Goal: Check status: Check status

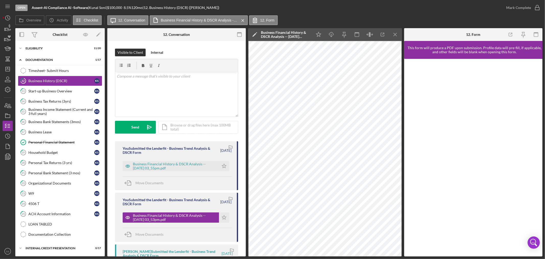
scroll to position [93, 0]
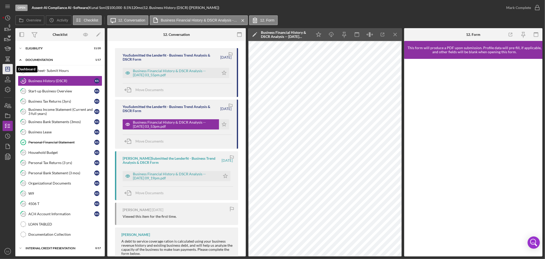
click at [8, 68] on icon "Icon/Dashboard" at bounding box center [7, 69] width 13 height 13
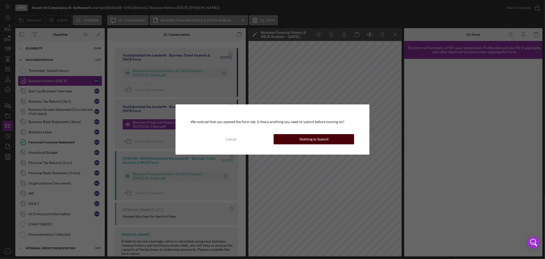
click at [303, 140] on div "Nothing to Submit" at bounding box center [314, 139] width 29 height 10
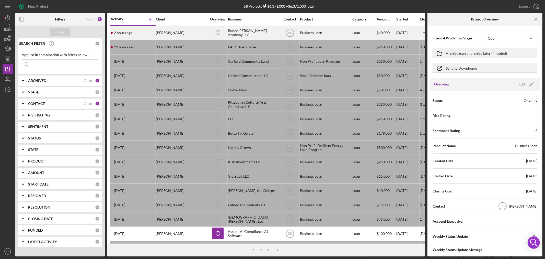
click at [192, 32] on div "[PERSON_NAME]" at bounding box center [181, 33] width 51 height 14
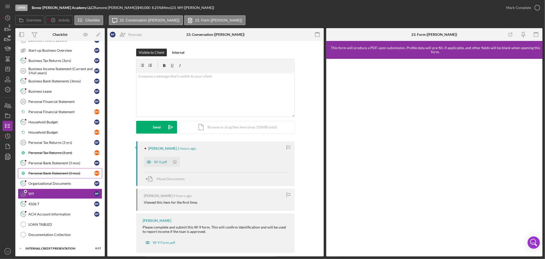
scroll to position [52, 0]
click at [49, 212] on div "ACH Account Information" at bounding box center [61, 214] width 66 height 4
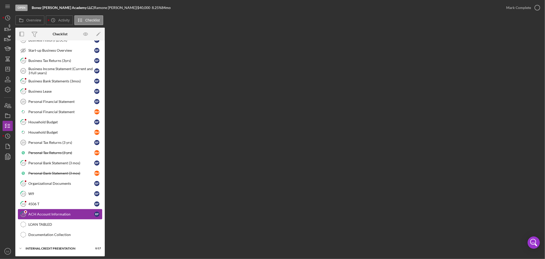
scroll to position [52, 0]
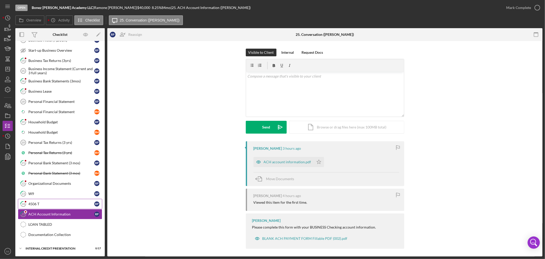
click at [45, 203] on div "4506 T" at bounding box center [61, 204] width 66 height 4
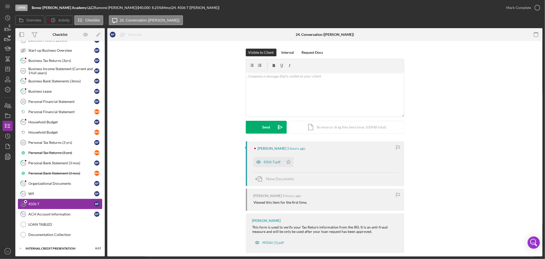
scroll to position [52, 0]
click at [51, 186] on link "22 Organizational Documents R P" at bounding box center [60, 183] width 84 height 10
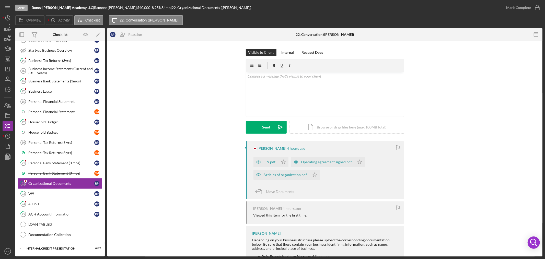
scroll to position [52, 0]
click at [264, 160] on div "EIN.pdf" at bounding box center [270, 162] width 12 height 4
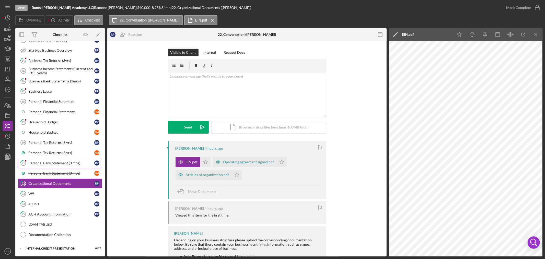
click at [63, 163] on div "Personal Bank Statement (3 mos)" at bounding box center [61, 163] width 66 height 4
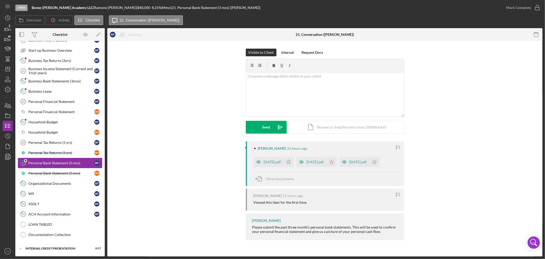
scroll to position [52, 0]
click at [58, 152] on div "Personal Tax Returns (3 yrs)" at bounding box center [61, 153] width 66 height 4
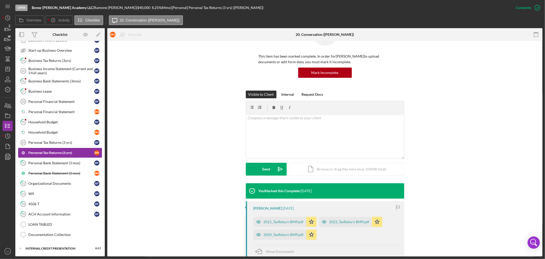
scroll to position [57, 0]
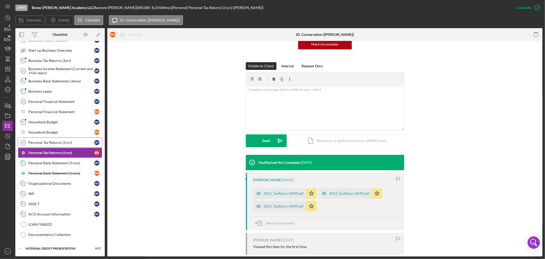
click at [57, 146] on link "Personal Tax Returns (3 yrs) 20 Personal Tax Returns (3 yrs) R P" at bounding box center [60, 142] width 84 height 10
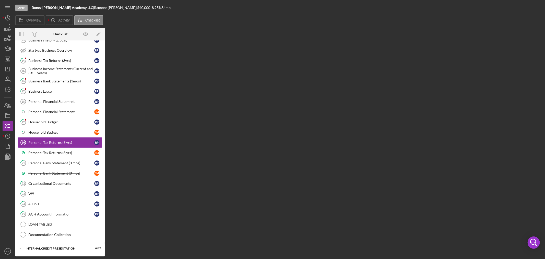
scroll to position [52, 0]
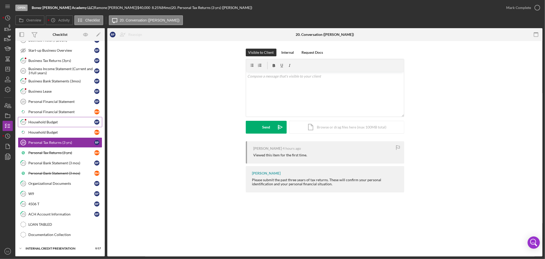
click at [48, 120] on div "Household Budget" at bounding box center [61, 122] width 66 height 4
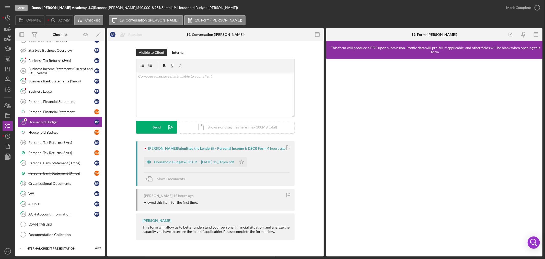
scroll to position [52, 0]
click at [46, 91] on div "Business Lease" at bounding box center [61, 91] width 66 height 4
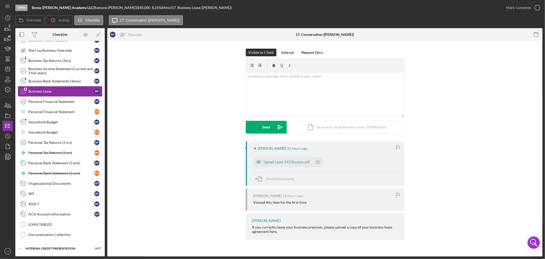
scroll to position [52, 0]
click at [286, 163] on div "Signed Lease 143 Steuben.pdf" at bounding box center [287, 162] width 47 height 4
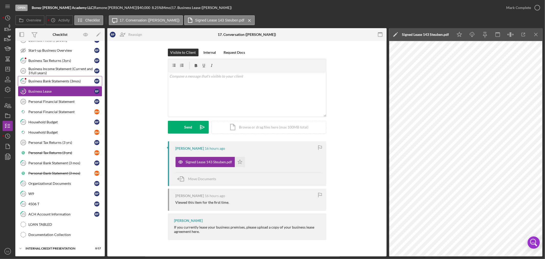
click at [26, 80] on icon "16" at bounding box center [23, 81] width 13 height 13
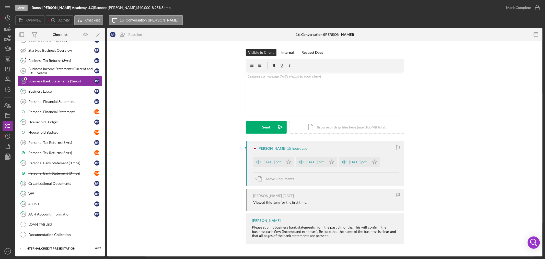
scroll to position [52, 0]
click at [34, 59] on div "Business Tax Returns (3yrs)" at bounding box center [61, 61] width 66 height 4
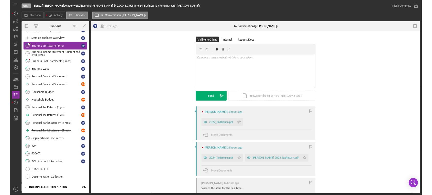
scroll to position [52, 0]
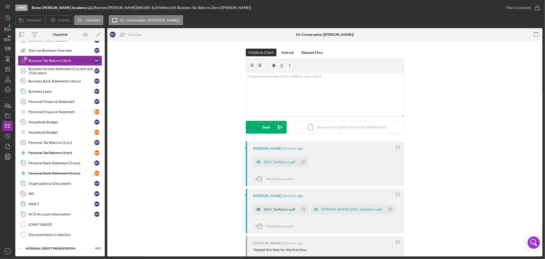
click at [272, 211] on div "2024_TaxReturn.pdf" at bounding box center [276, 209] width 45 height 10
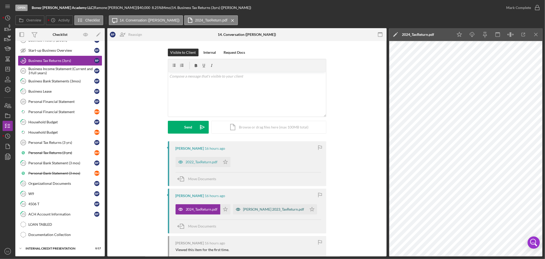
click at [260, 210] on div "[PERSON_NAME] 2023_TaxReturn.pdf" at bounding box center [273, 209] width 61 height 4
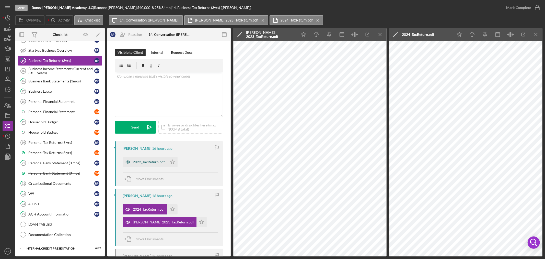
click at [150, 164] on div "2022_TaxReturn.pdf" at bounding box center [145, 162] width 45 height 10
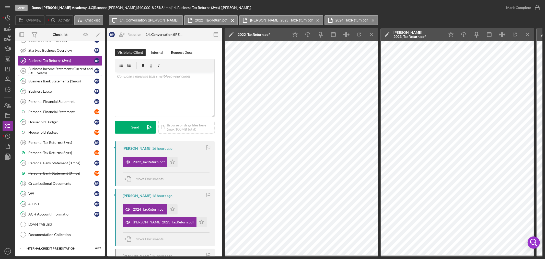
click at [61, 67] on div "Business Income Statement (Current and 3 full years)" at bounding box center [61, 71] width 66 height 8
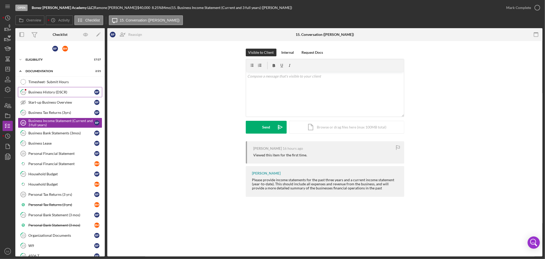
click at [54, 91] on div "Business History (DSCR)" at bounding box center [61, 92] width 66 height 4
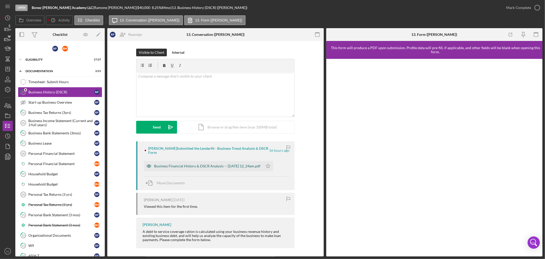
click at [203, 166] on div "Business Financial History & DSCR Analysis -- [DATE] 12_24am.pdf" at bounding box center [207, 166] width 106 height 4
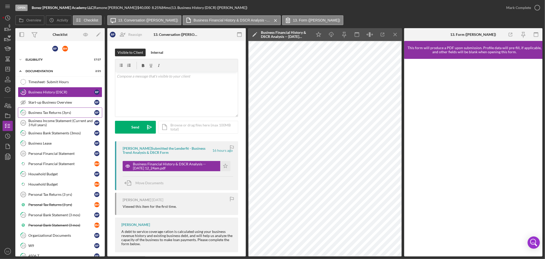
click at [50, 114] on div "Business Tax Returns (3yrs)" at bounding box center [61, 112] width 66 height 4
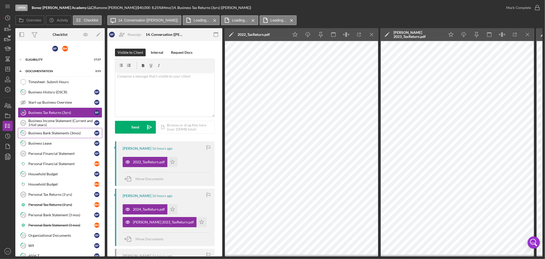
click at [46, 131] on div "Business Bank Statements (3mos)" at bounding box center [61, 133] width 66 height 4
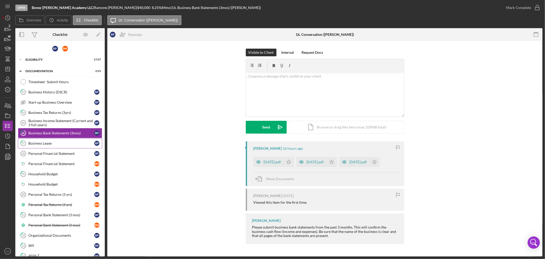
click at [45, 142] on div "Business Lease" at bounding box center [61, 143] width 66 height 4
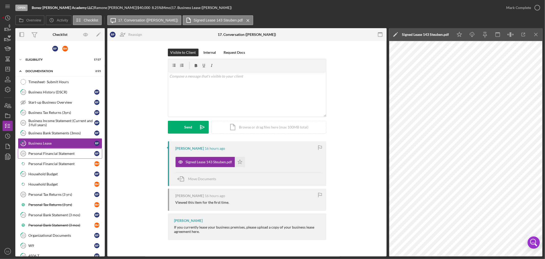
click at [63, 153] on div "Personal Financial Statement" at bounding box center [61, 153] width 66 height 4
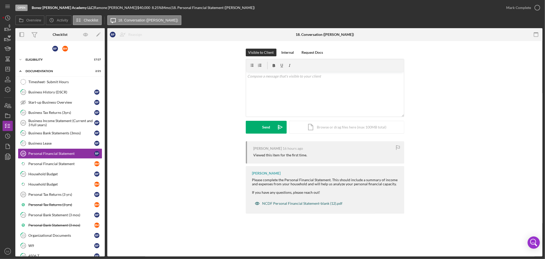
click at [280, 204] on div "NCDF Personal Financial Statement-blank (12).pdf" at bounding box center [302, 203] width 80 height 4
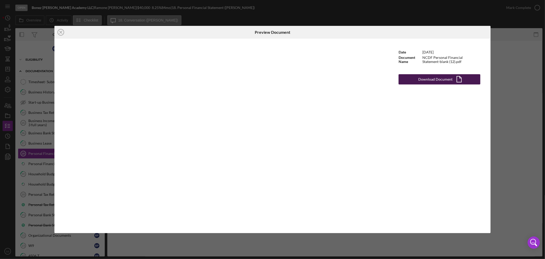
click at [420, 77] on div "Download Document" at bounding box center [436, 79] width 34 height 10
click at [59, 33] on icon "Icon/Close" at bounding box center [60, 32] width 13 height 13
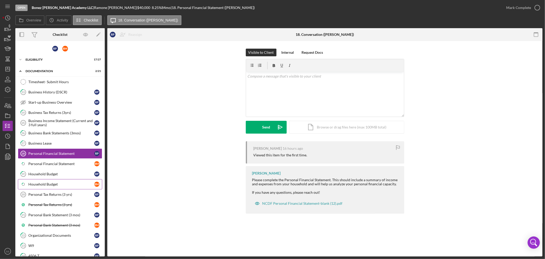
click at [42, 183] on div "Household Budget" at bounding box center [61, 184] width 66 height 4
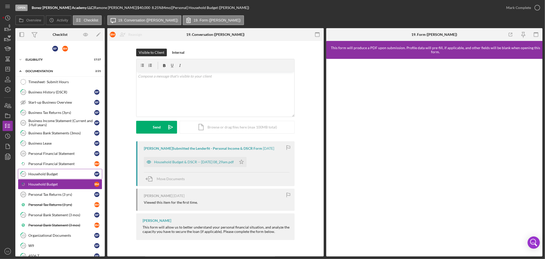
click at [42, 176] on div "Household Budget" at bounding box center [61, 174] width 66 height 4
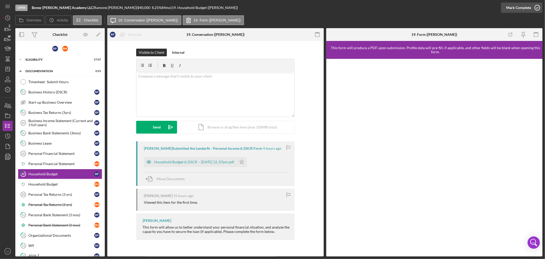
click at [538, 6] on icon "button" at bounding box center [537, 7] width 13 height 13
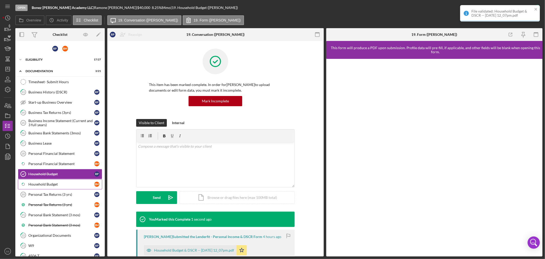
click at [55, 185] on div "Household Budget" at bounding box center [61, 184] width 66 height 4
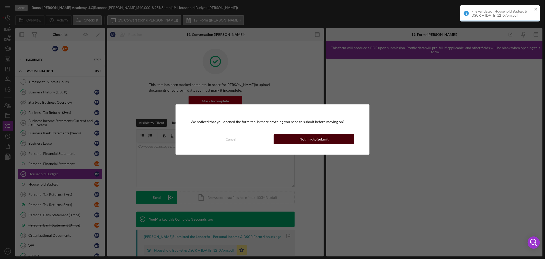
click at [303, 142] on div "Nothing to Submit" at bounding box center [314, 139] width 29 height 10
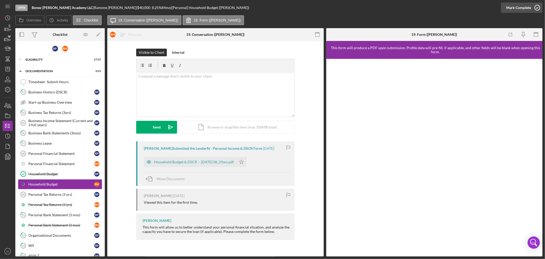
click at [540, 7] on icon "button" at bounding box center [537, 7] width 13 height 13
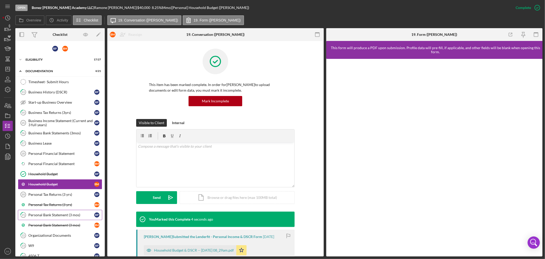
click at [53, 216] on div "Personal Bank Statement (3 mos)" at bounding box center [61, 215] width 66 height 4
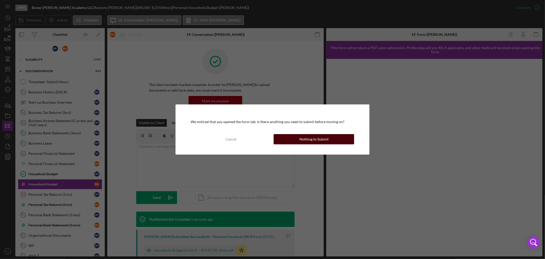
click at [311, 136] on div "Nothing to Submit" at bounding box center [314, 139] width 29 height 10
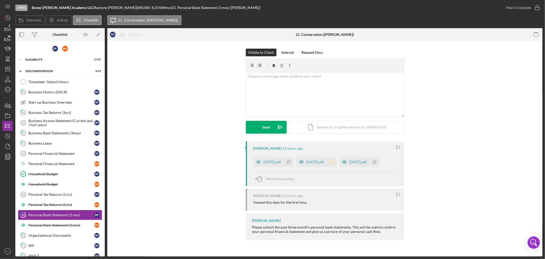
click at [337, 162] on icon "Icon/Star" at bounding box center [332, 162] width 10 height 10
click at [538, 9] on icon "button" at bounding box center [537, 7] width 13 height 13
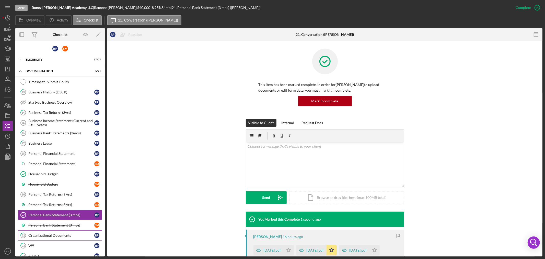
click at [51, 234] on div "Organizational Documents" at bounding box center [61, 235] width 66 height 4
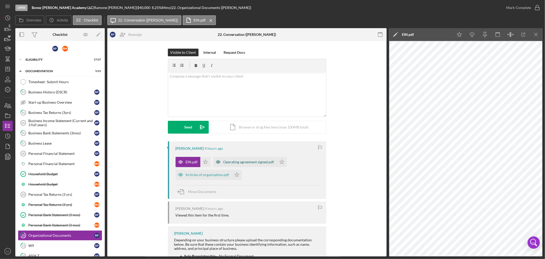
click at [246, 164] on div "Operating agreement signed.pdf" at bounding box center [245, 162] width 64 height 10
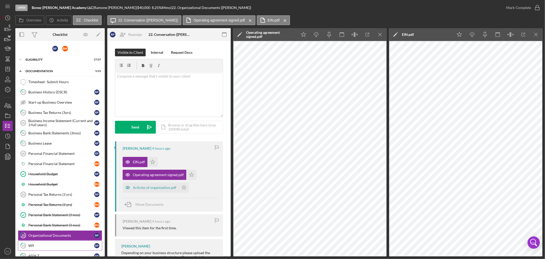
click at [55, 244] on div "W9" at bounding box center [61, 245] width 66 height 4
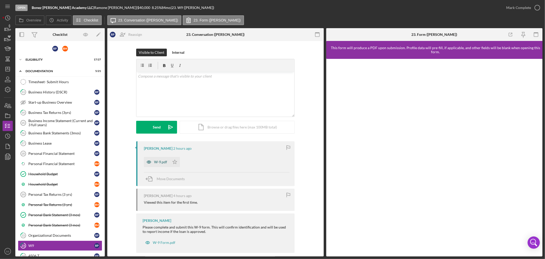
click at [159, 161] on div "W-9.pdf" at bounding box center [160, 162] width 13 height 4
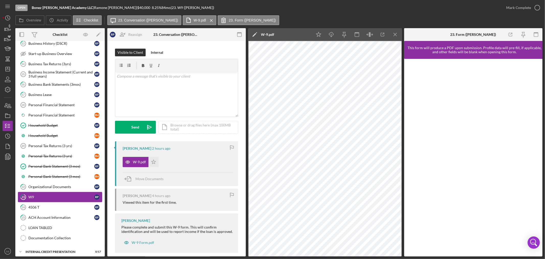
scroll to position [52, 0]
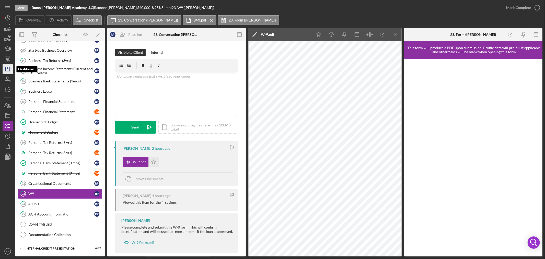
click at [9, 72] on icon "Icon/Dashboard" at bounding box center [7, 69] width 13 height 13
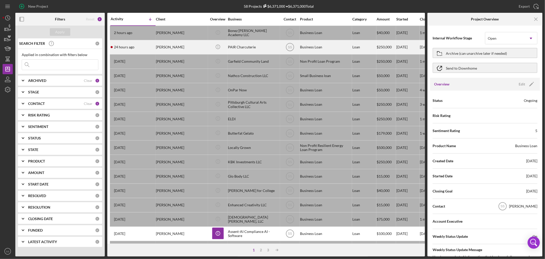
click at [195, 47] on div "[PERSON_NAME]" at bounding box center [181, 47] width 51 height 14
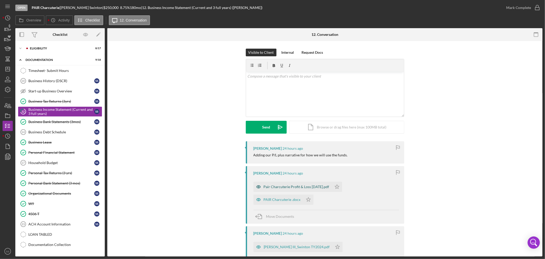
click at [272, 187] on div "Pair Charcuterie Profit & Loss [DATE].pdf" at bounding box center [297, 187] width 66 height 4
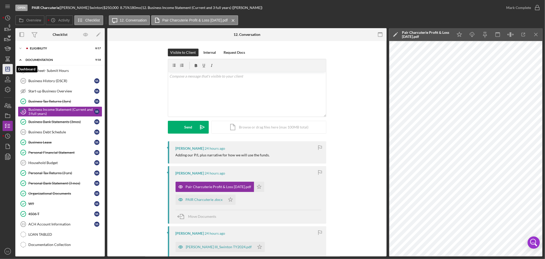
click at [7, 69] on icon "Icon/Dashboard" at bounding box center [7, 69] width 13 height 13
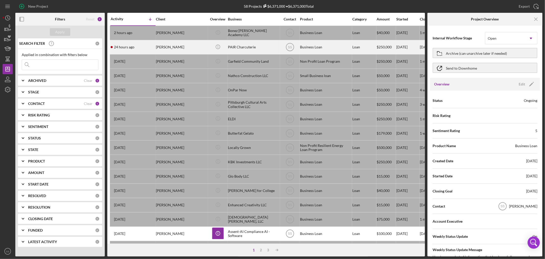
click at [186, 50] on div "[PERSON_NAME]" at bounding box center [181, 47] width 51 height 14
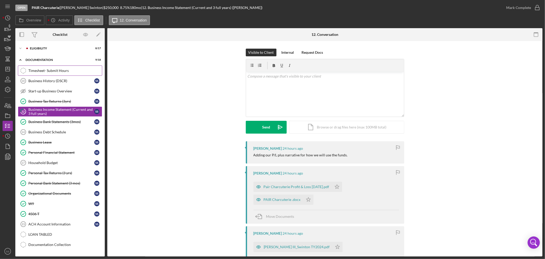
click at [58, 70] on div "Timesheet- Submit Hours" at bounding box center [65, 70] width 74 height 4
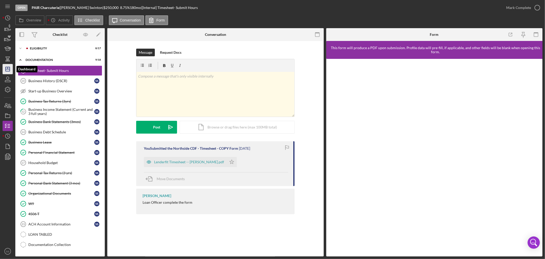
click at [3, 70] on icon "Icon/Dashboard" at bounding box center [7, 69] width 13 height 13
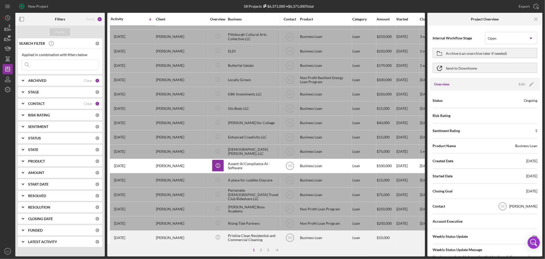
scroll to position [39, 0]
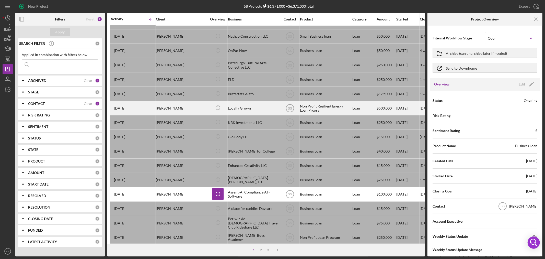
click at [177, 109] on div "[PERSON_NAME]" at bounding box center [181, 108] width 51 height 14
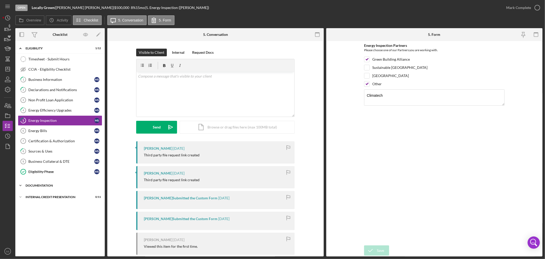
click at [58, 185] on div "DOCUMENTATION" at bounding box center [62, 185] width 73 height 3
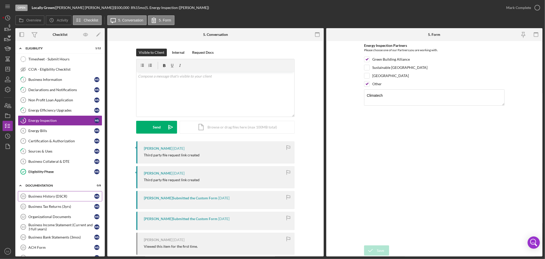
click at [51, 198] on div "Business History (DSCR)" at bounding box center [61, 196] width 66 height 4
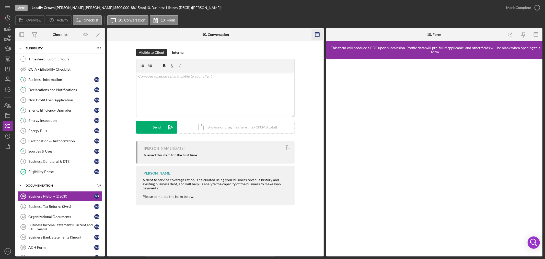
click at [316, 34] on icon "button" at bounding box center [318, 35] width 12 height 12
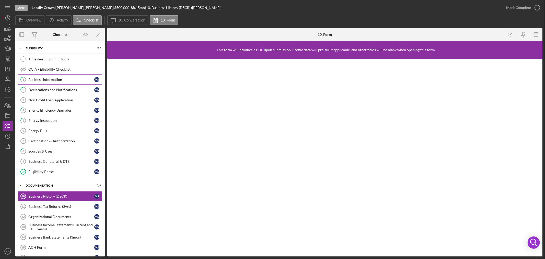
click at [50, 78] on div "Business Information" at bounding box center [61, 79] width 66 height 4
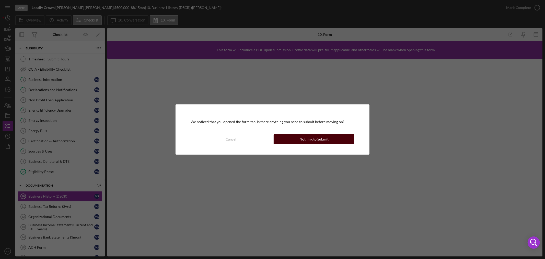
click at [306, 139] on div "Nothing to Submit" at bounding box center [314, 139] width 29 height 10
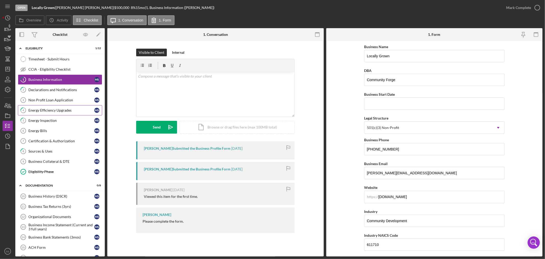
click at [57, 109] on div "Energy Efficiency Upgrades" at bounding box center [61, 110] width 66 height 4
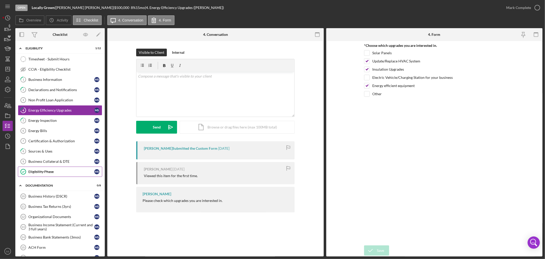
click at [45, 171] on div "Eligibility Phase" at bounding box center [61, 171] width 66 height 4
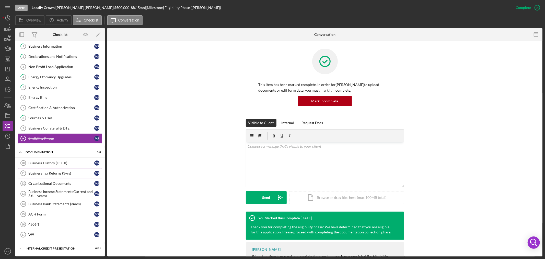
scroll to position [34, 0]
click at [58, 195] on div "Business Income Statement (Current and 3 full years)" at bounding box center [61, 193] width 66 height 8
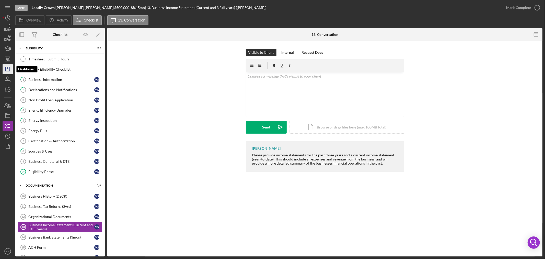
click at [6, 71] on polygon "button" at bounding box center [8, 69] width 4 height 4
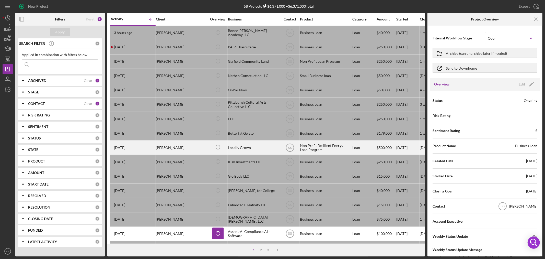
click at [249, 145] on div "Locally Grown" at bounding box center [253, 148] width 51 height 14
